Goal: Task Accomplishment & Management: Manage account settings

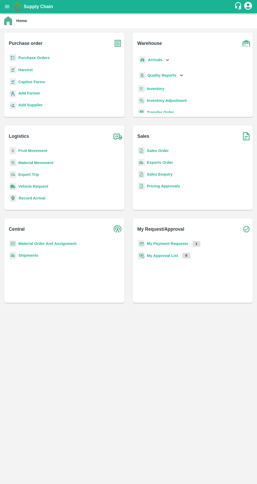
click at [30, 57] on b "Purchase Orders" at bounding box center [34, 58] width 32 height 4
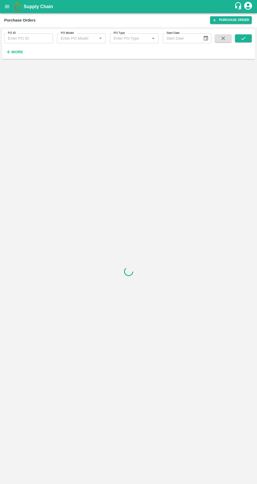
click at [10, 54] on icon "button" at bounding box center [9, 52] width 6 height 6
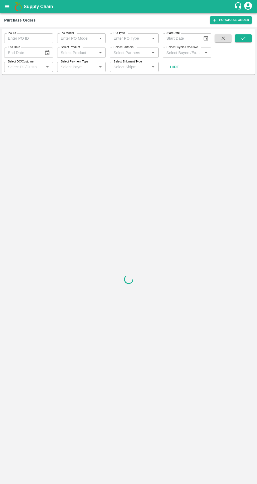
click at [142, 51] on input "Select Partners" at bounding box center [130, 52] width 37 height 7
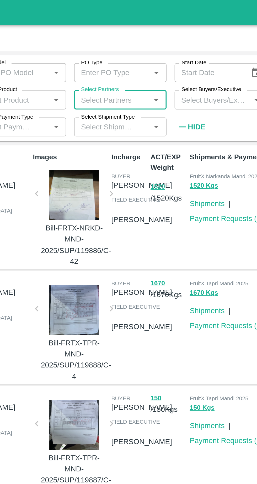
click at [121, 52] on input "Select Partners" at bounding box center [130, 52] width 37 height 7
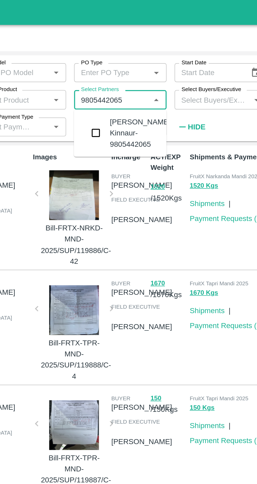
type input "9805442065"
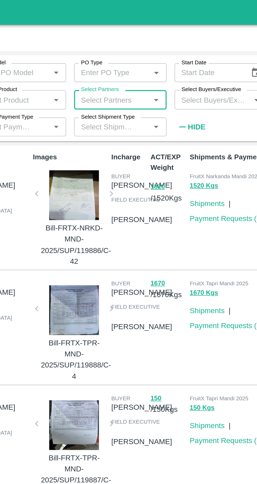
paste input "9805442065"
type input "9805442065"
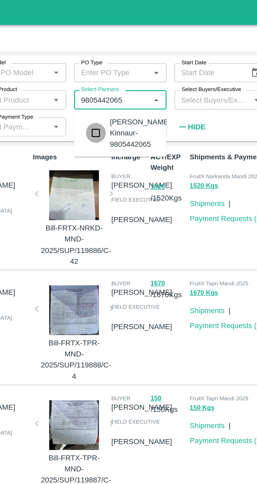
click at [123, 73] on input "checkbox" at bounding box center [121, 70] width 11 height 11
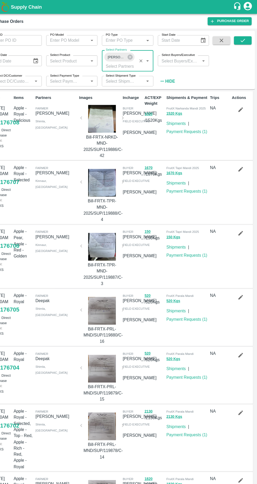
click at [246, 36] on icon "submit" at bounding box center [244, 38] width 6 height 6
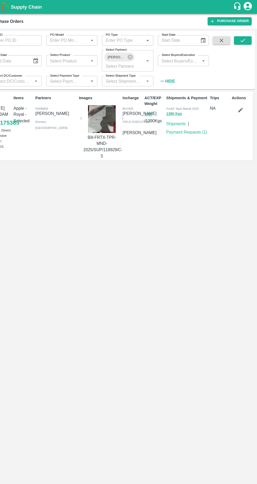
click at [243, 106] on icon "button" at bounding box center [242, 104] width 6 height 6
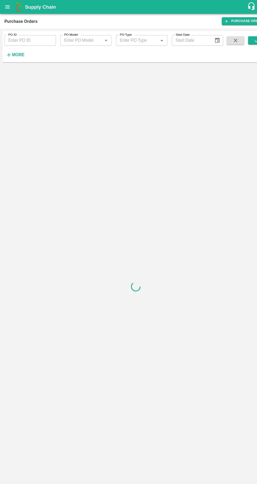
click at [11, 33] on label "PO ID" at bounding box center [12, 33] width 8 height 4
click at [11, 33] on input "PO ID" at bounding box center [28, 38] width 49 height 10
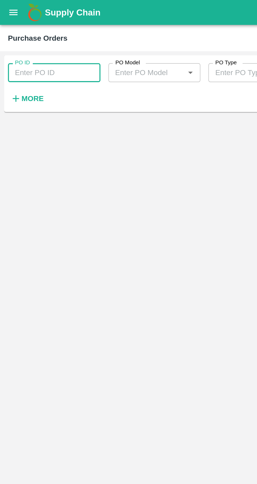
click at [15, 54] on strong "More" at bounding box center [17, 52] width 12 height 4
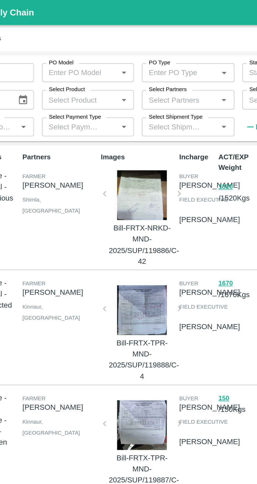
click at [125, 53] on input "Select Partners" at bounding box center [130, 52] width 37 height 7
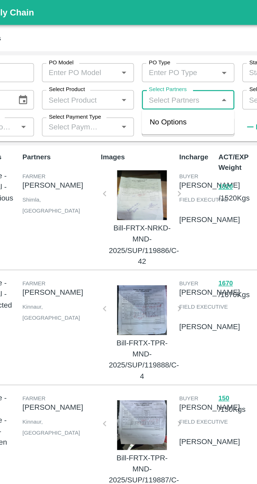
paste input "9805442065"
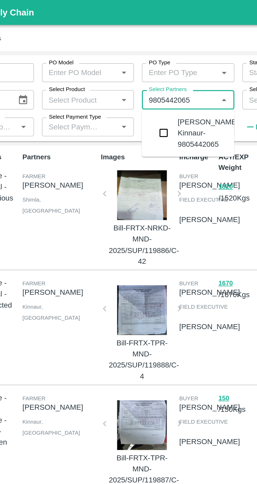
type input "9805442065"
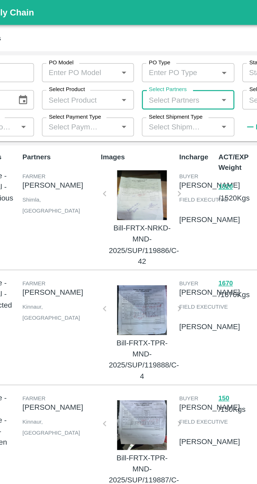
click at [124, 69] on input "Select Shipment Type" at bounding box center [127, 67] width 30 height 7
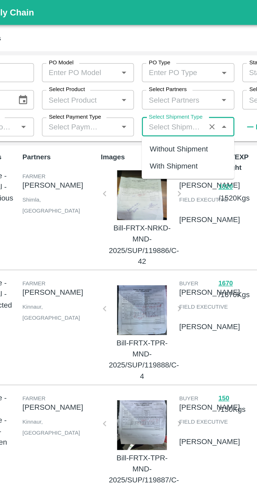
click at [139, 53] on input "Select Partners" at bounding box center [130, 52] width 37 height 7
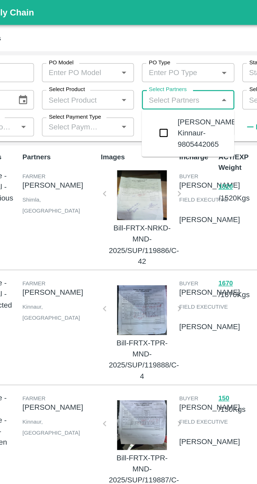
click at [121, 70] on input "checkbox" at bounding box center [121, 70] width 11 height 11
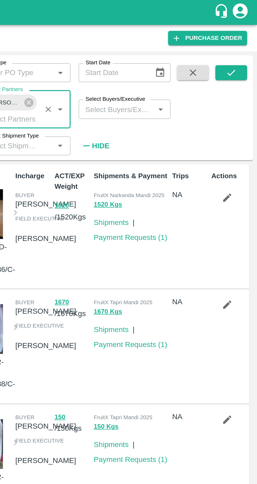
click at [249, 38] on button "submit" at bounding box center [243, 38] width 17 height 8
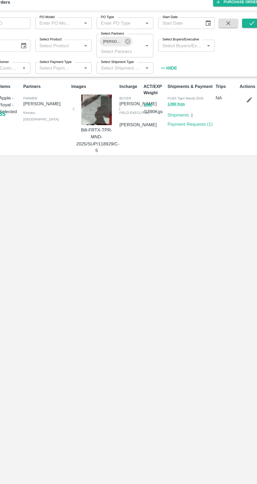
click at [108, 111] on div at bounding box center [109, 113] width 35 height 26
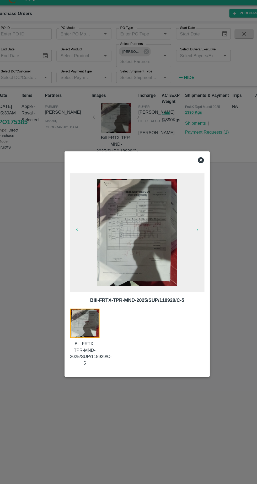
click at [186, 150] on icon at bounding box center [184, 150] width 5 height 5
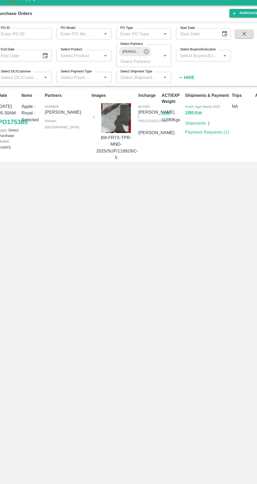
click at [181, 125] on link "Payment Requests ( 1 )" at bounding box center [190, 125] width 39 height 4
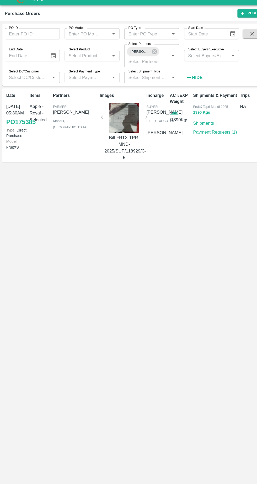
click at [200, 127] on link "Payment Requests ( 1 )" at bounding box center [190, 125] width 39 height 4
click at [13, 121] on link "PO 175385" at bounding box center [19, 116] width 26 height 9
click at [138, 55] on icon at bounding box center [136, 54] width 5 height 5
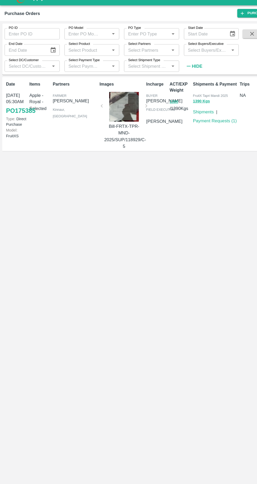
click at [135, 53] on input "Select Partners" at bounding box center [130, 52] width 37 height 7
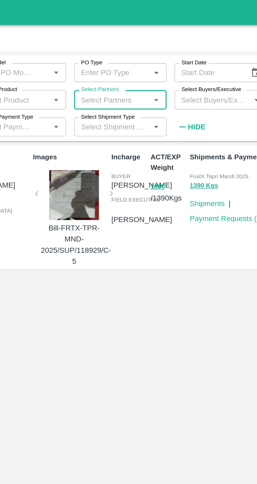
click at [119, 51] on input "Select Partners" at bounding box center [130, 52] width 37 height 7
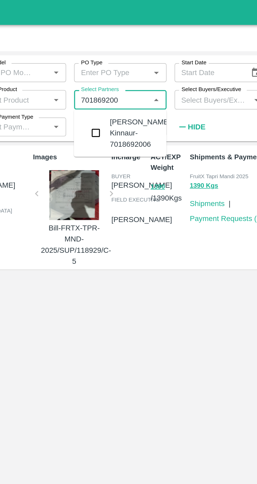
type input "7018692006"
click at [120, 75] on input "checkbox" at bounding box center [121, 70] width 11 height 11
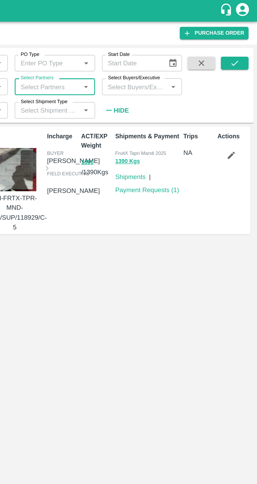
click at [247, 37] on button "submit" at bounding box center [243, 38] width 17 height 8
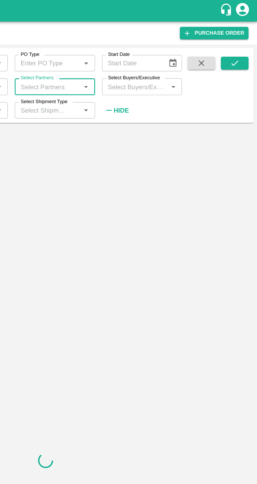
click at [124, 53] on input "Select Partners" at bounding box center [130, 52] width 37 height 7
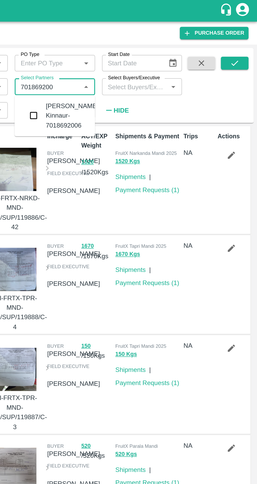
type input "7018692006"
click at [125, 75] on input "checkbox" at bounding box center [121, 70] width 11 height 11
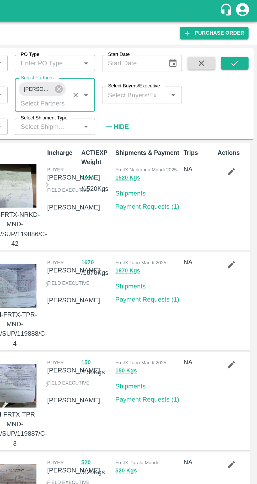
click at [247, 39] on button "submit" at bounding box center [243, 38] width 17 height 8
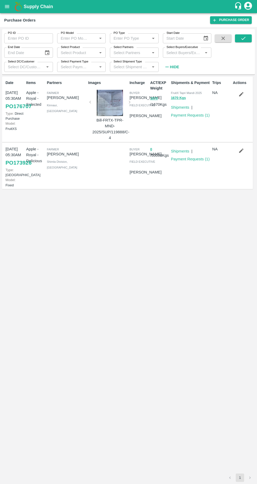
click at [108, 101] on div at bounding box center [109, 103] width 35 height 26
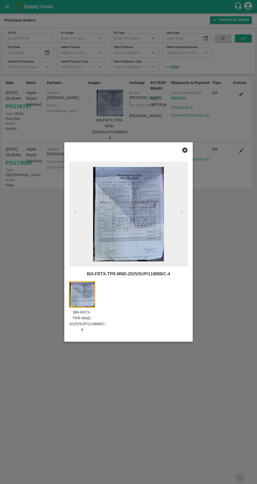
click at [185, 151] on icon at bounding box center [184, 150] width 5 height 5
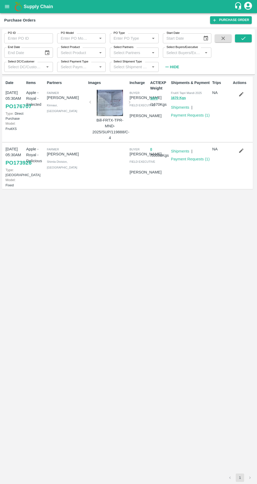
click at [191, 115] on link "Payment Requests ( 1 )" at bounding box center [190, 115] width 39 height 4
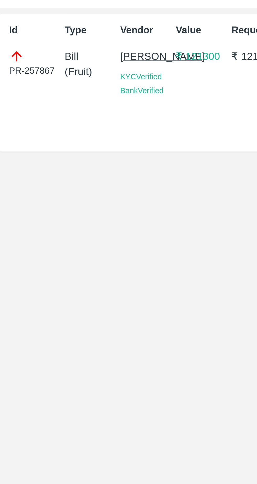
click at [15, 51] on div "PR-257867" at bounding box center [12, 47] width 19 height 11
click at [5, 45] on icon at bounding box center [6, 45] width 6 height 6
click at [9, 51] on div "PR-257867" at bounding box center [12, 47] width 19 height 11
click at [11, 54] on div "Id PR-257867" at bounding box center [11, 54] width 21 height 49
click at [10, 53] on div "PR-257867" at bounding box center [12, 47] width 19 height 11
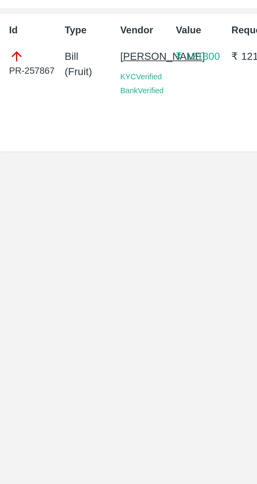
click at [10, 53] on div "PR-257867" at bounding box center [12, 47] width 19 height 11
click at [10, 48] on div "PR-257867" at bounding box center [12, 47] width 19 height 11
click at [8, 50] on div "PR-257867" at bounding box center [12, 47] width 19 height 11
click at [12, 53] on div "PR-257867" at bounding box center [12, 47] width 19 height 11
click at [8, 46] on icon at bounding box center [6, 45] width 6 height 6
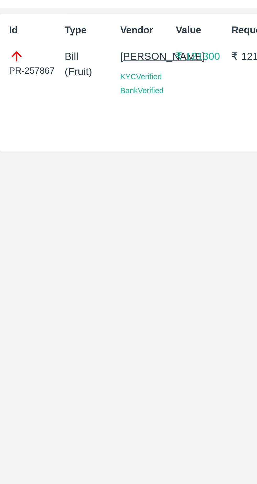
click at [12, 49] on div "PR-257867" at bounding box center [12, 47] width 19 height 11
click at [9, 52] on div "PR-257867" at bounding box center [12, 47] width 19 height 11
click at [13, 55] on div "Id PR-257867" at bounding box center [11, 54] width 21 height 49
click at [9, 52] on div "PR-257867" at bounding box center [12, 47] width 19 height 11
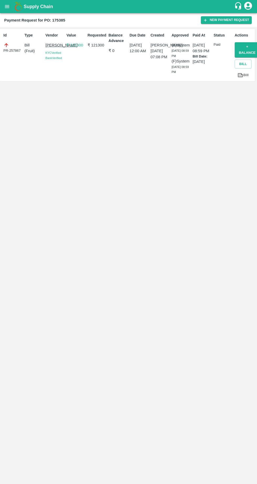
scroll to position [0, 1]
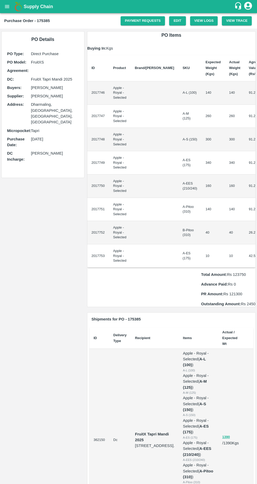
click at [140, 19] on link "Payment Requests" at bounding box center [143, 20] width 44 height 9
click at [171, 24] on link "Edit" at bounding box center [177, 20] width 17 height 9
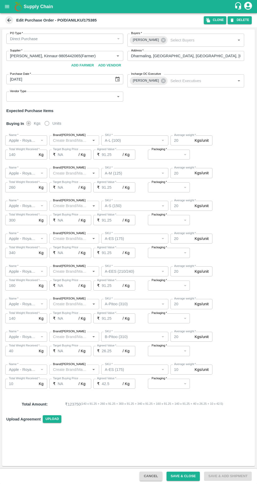
click at [9, 20] on icon at bounding box center [9, 20] width 4 height 4
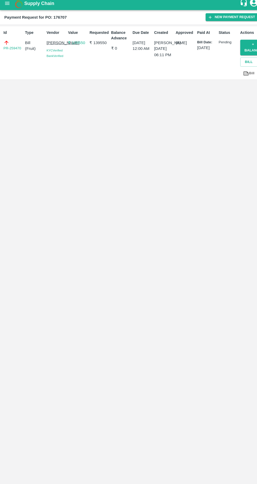
click at [14, 52] on link "PR-259470" at bounding box center [11, 50] width 17 height 5
